Goal: Task Accomplishment & Management: Manage account settings

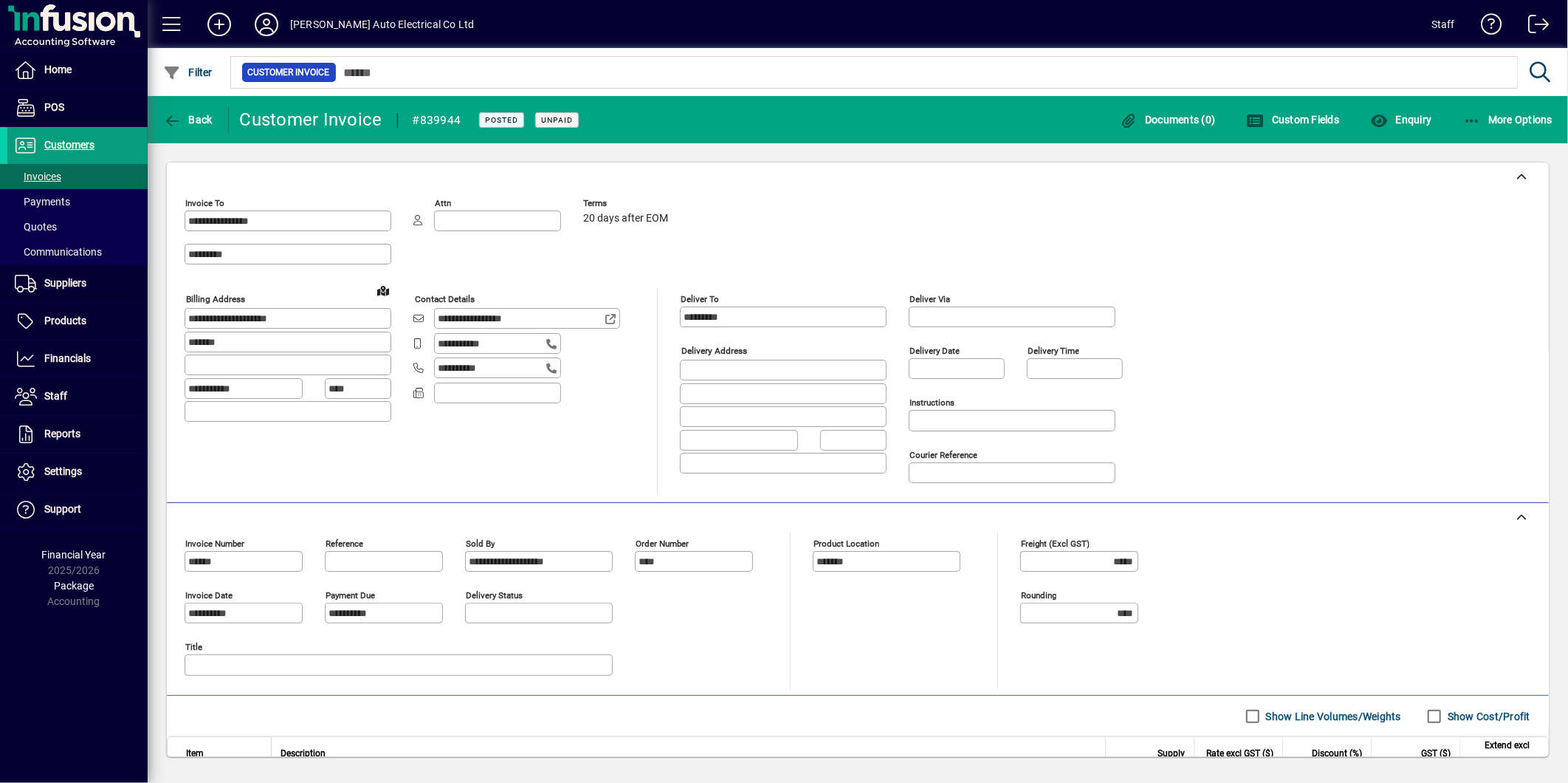
scroll to position [203, 0]
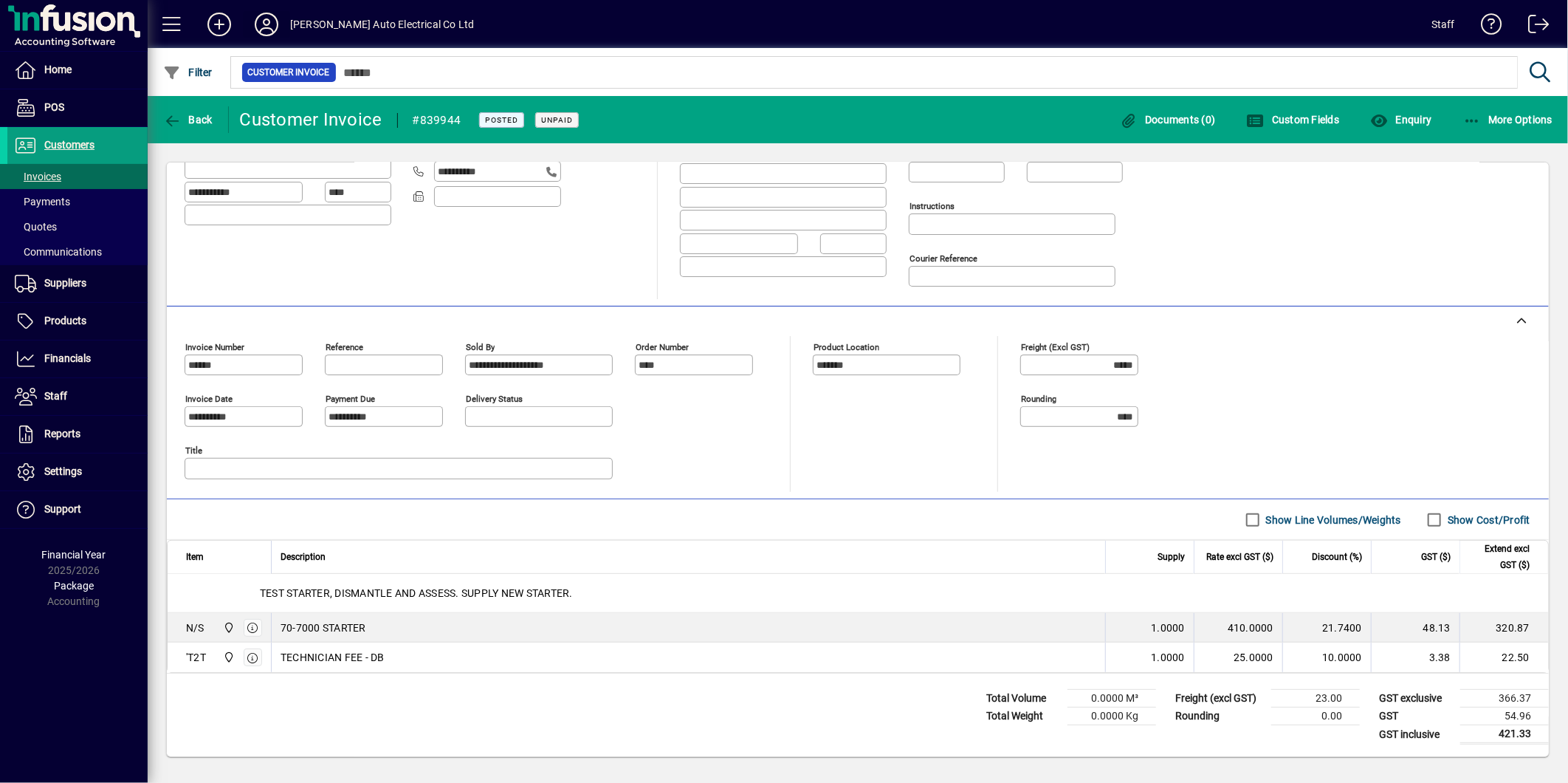
click at [271, 15] on icon at bounding box center [266, 24] width 30 height 24
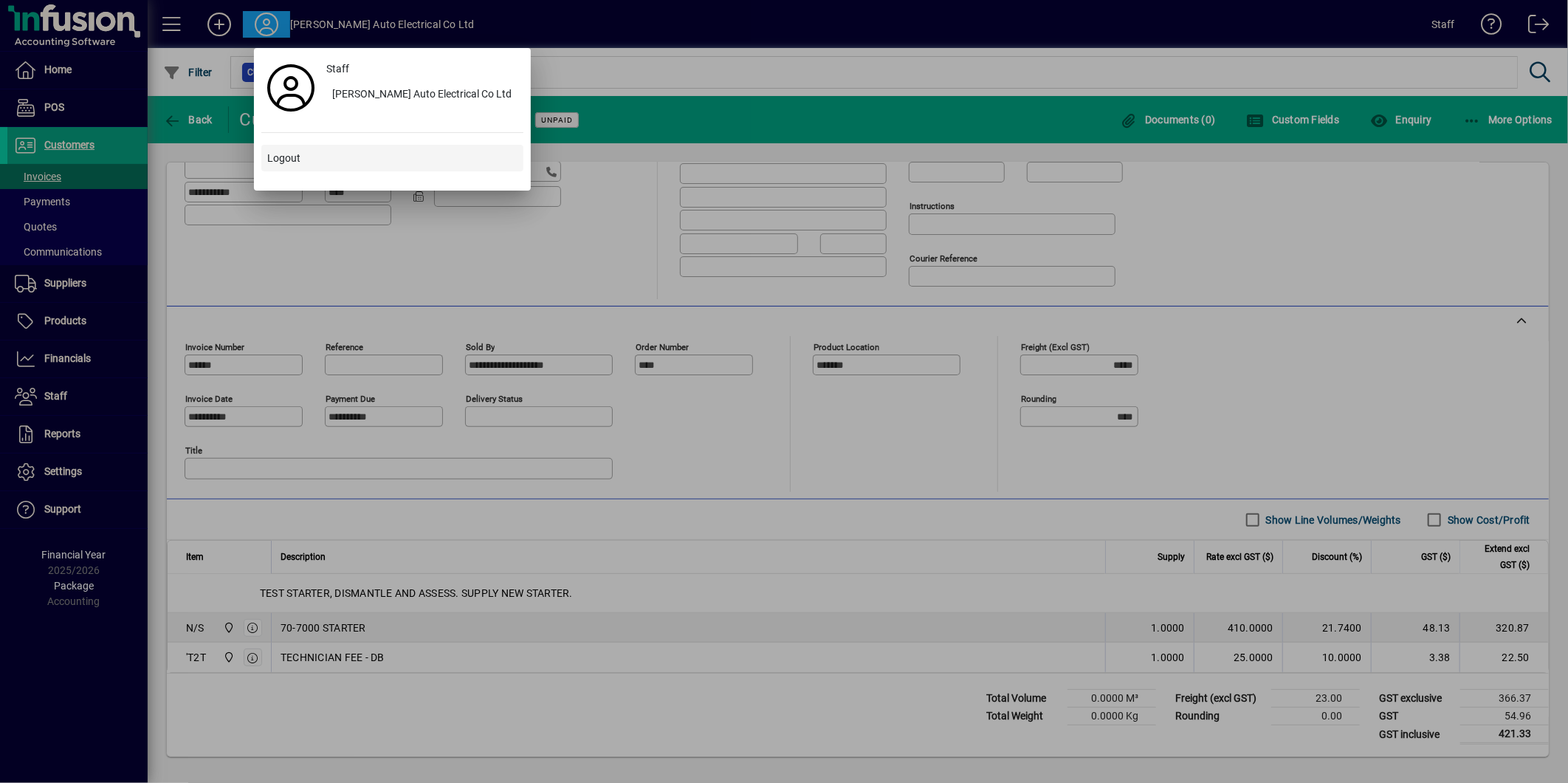
click at [283, 160] on span "Logout" at bounding box center [283, 158] width 33 height 16
